Goal: Task Accomplishment & Management: Manage account settings

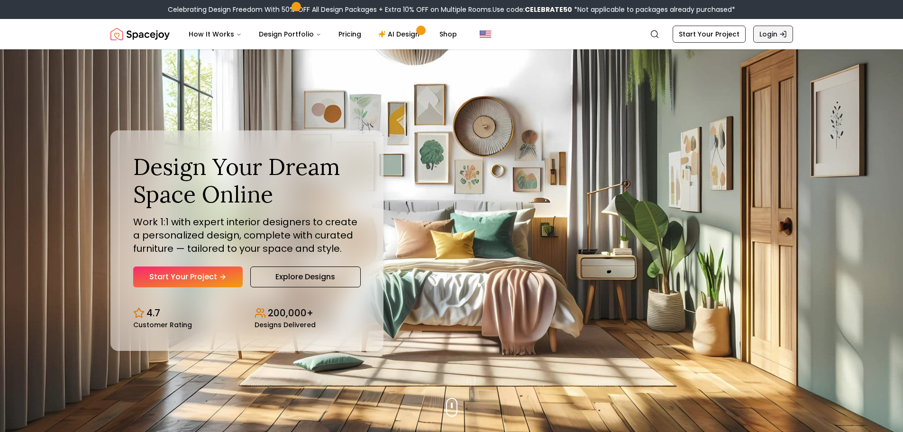
drag, startPoint x: 0, startPoint y: 0, endPoint x: 780, endPoint y: 33, distance: 780.5
click at [780, 33] on icon "Global" at bounding box center [783, 34] width 8 height 8
click at [777, 33] on link "Login" at bounding box center [773, 34] width 40 height 17
click at [775, 34] on link "Login" at bounding box center [773, 34] width 40 height 17
click at [777, 33] on link "Login" at bounding box center [773, 34] width 40 height 17
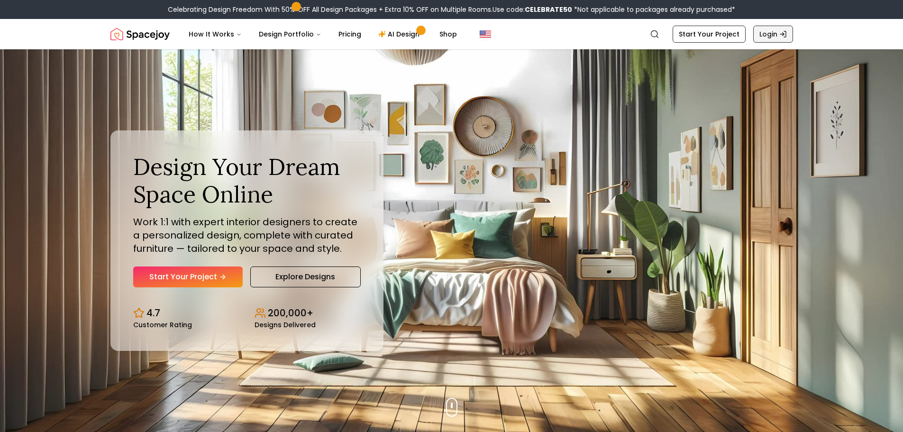
click at [783, 31] on icon "Global" at bounding box center [783, 34] width 8 height 8
click at [784, 34] on line "Global" at bounding box center [782, 34] width 4 height 0
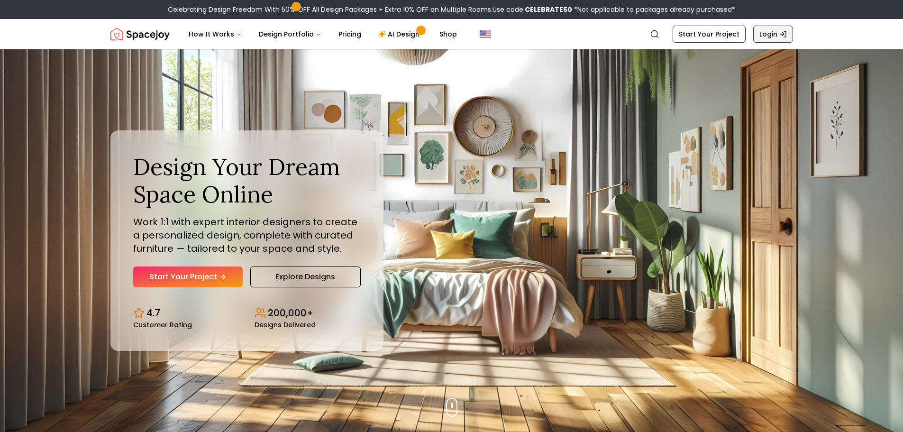
click at [782, 33] on icon "Global" at bounding box center [783, 34] width 8 height 8
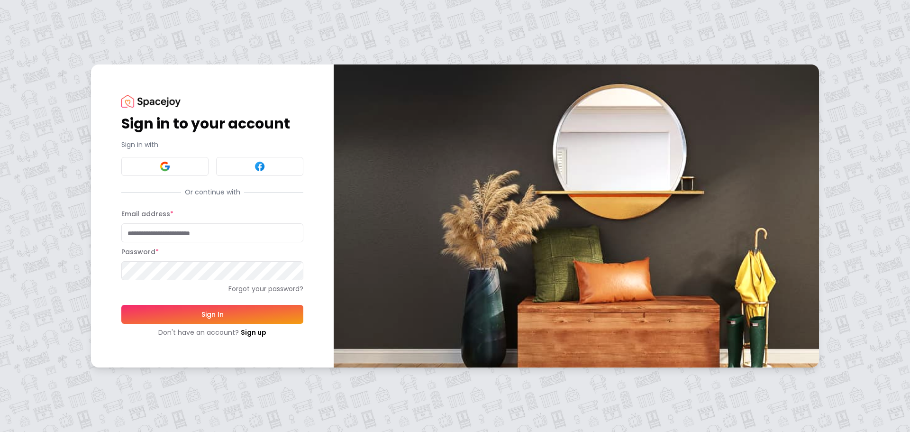
type input "**********"
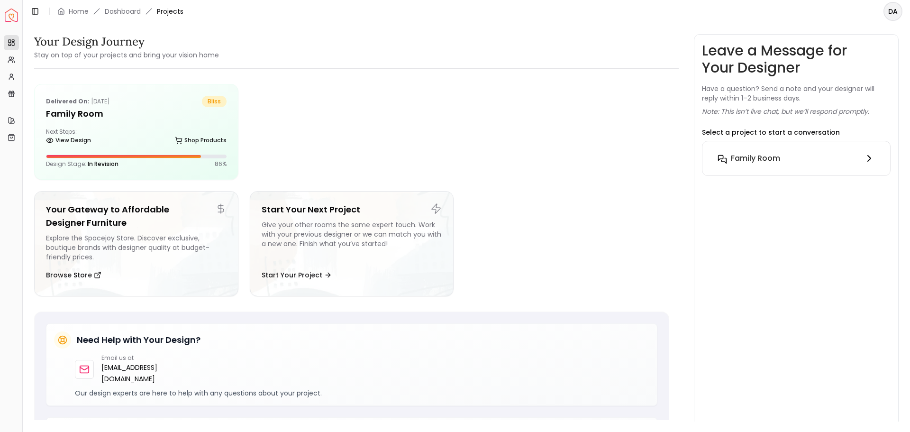
click at [869, 157] on icon at bounding box center [869, 158] width 3 height 6
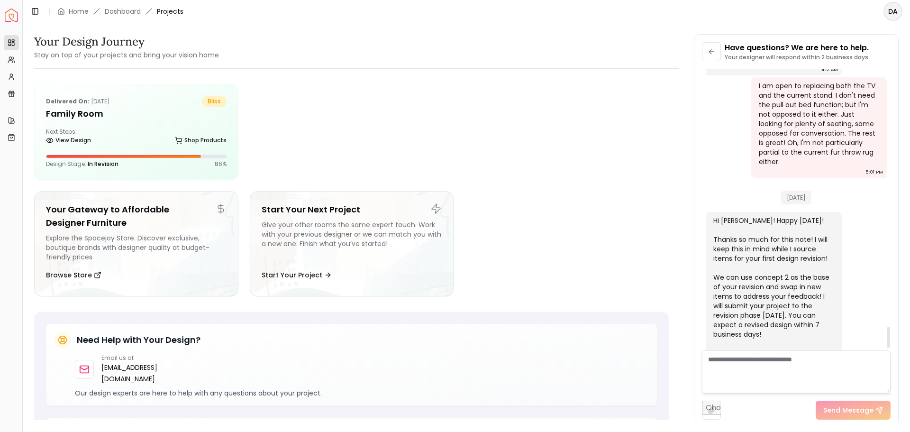
scroll to position [3511, 0]
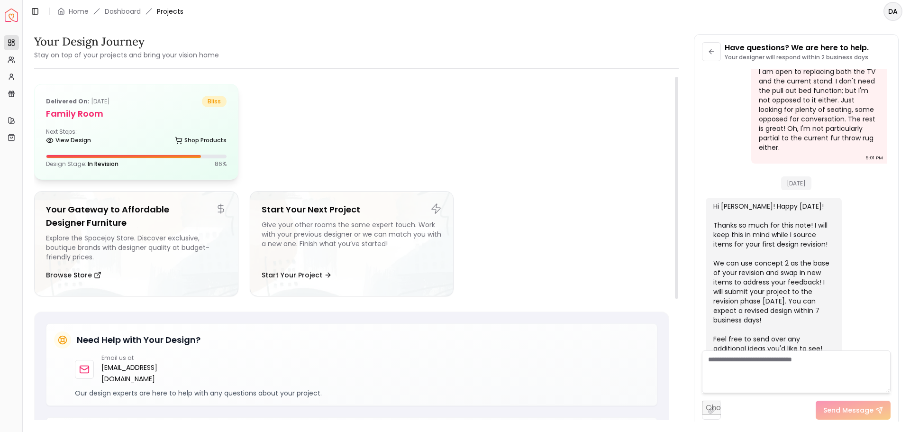
click at [122, 143] on div "View Design Shop Products" at bounding box center [136, 141] width 181 height 9
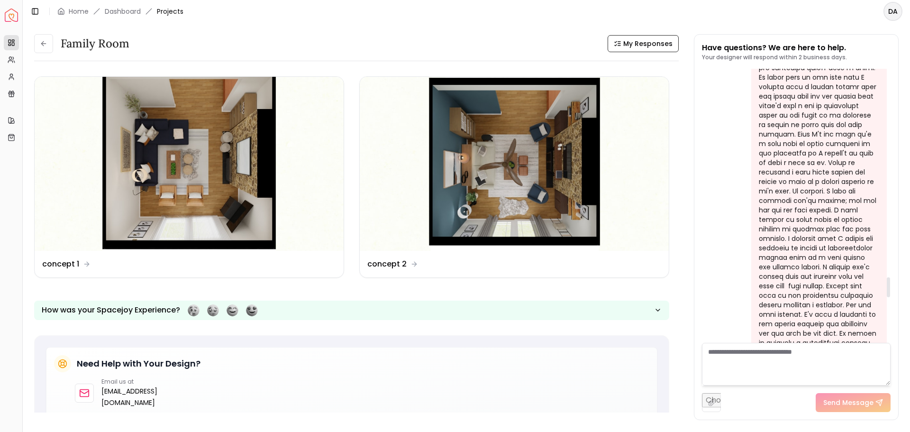
scroll to position [2760, 0]
click at [895, 11] on html "Spacejoy Dashboard Overview Projects My Referrals My Profile Gift Card Balance …" at bounding box center [455, 216] width 910 height 432
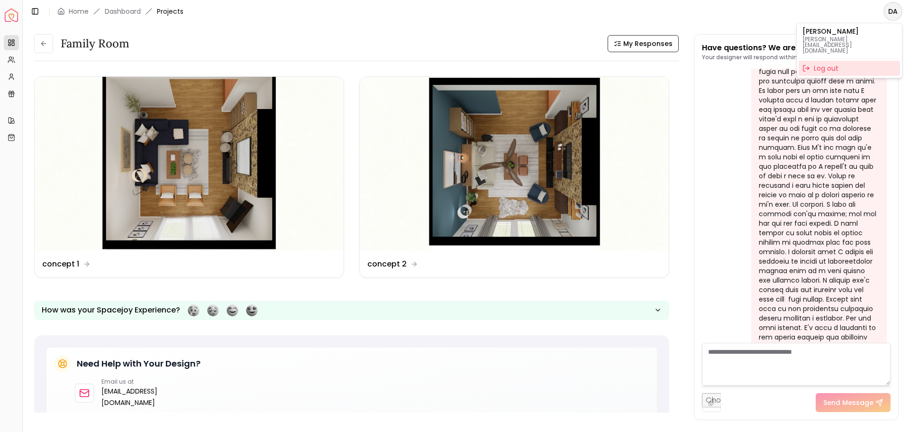
click at [829, 61] on div "Log out" at bounding box center [849, 68] width 101 height 15
